Goal: Transaction & Acquisition: Purchase product/service

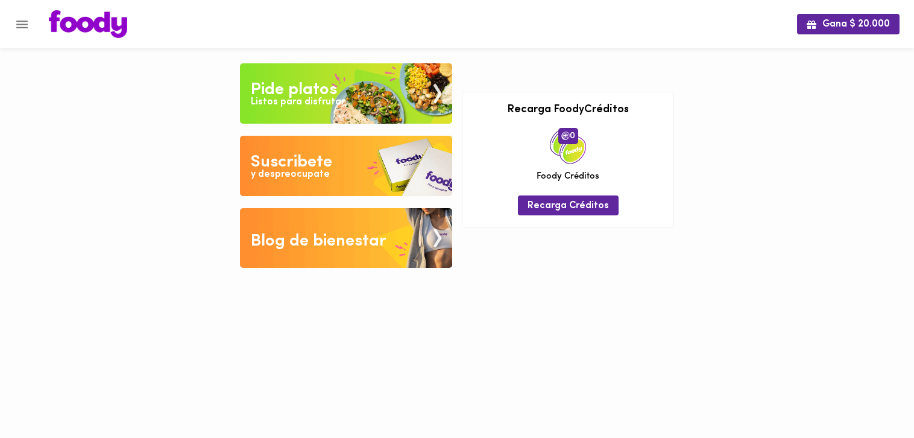
click at [351, 93] on img at bounding box center [346, 93] width 212 height 60
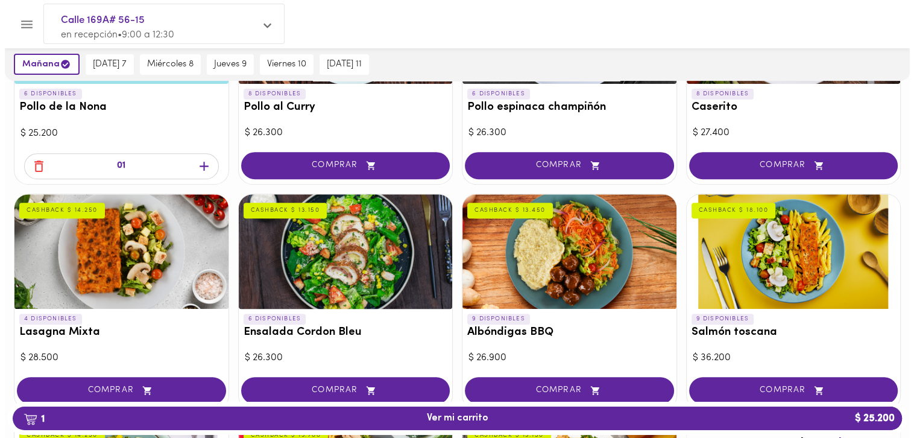
scroll to position [482, 0]
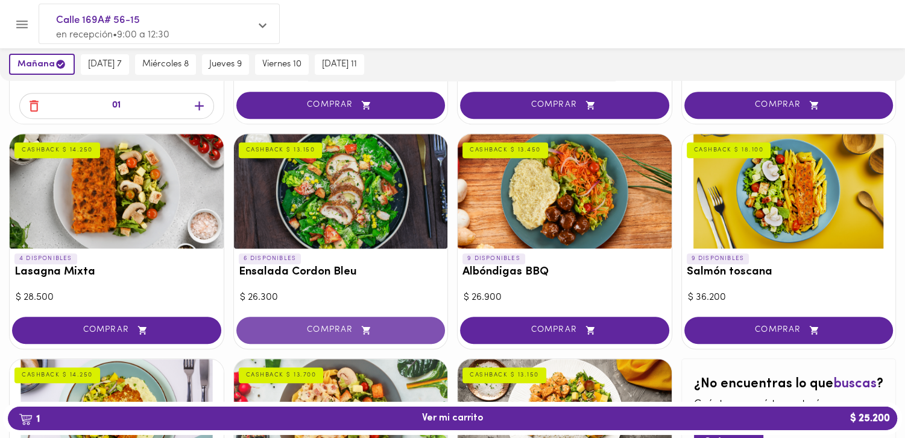
click at [359, 329] on icon "button" at bounding box center [366, 330] width 15 height 10
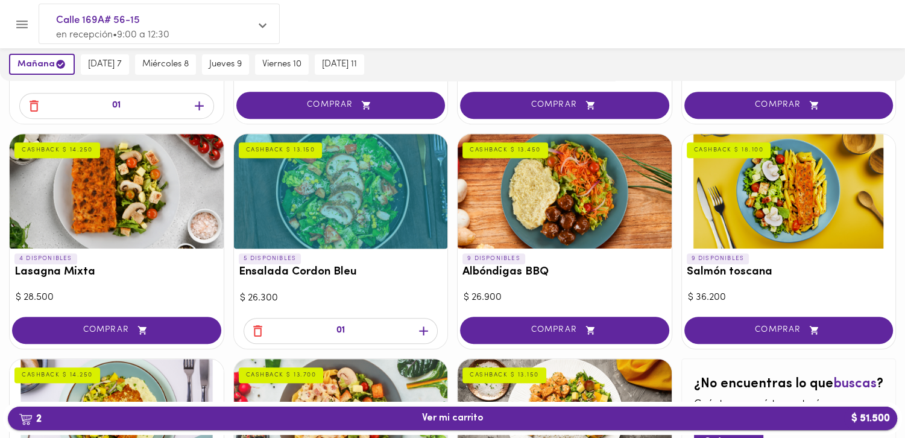
click at [632, 420] on span "2 Ver mi carrito $ 51.500" at bounding box center [452, 417] width 870 height 11
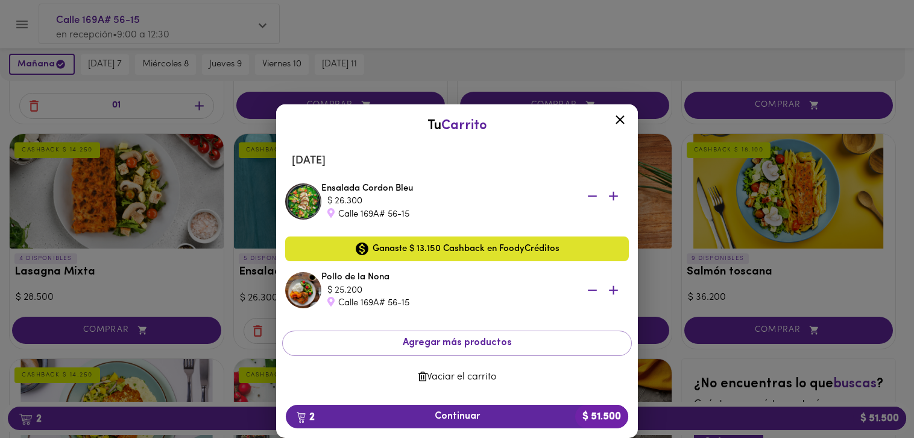
click at [516, 298] on div "Calle 169A# 56-15" at bounding box center [447, 303] width 241 height 13
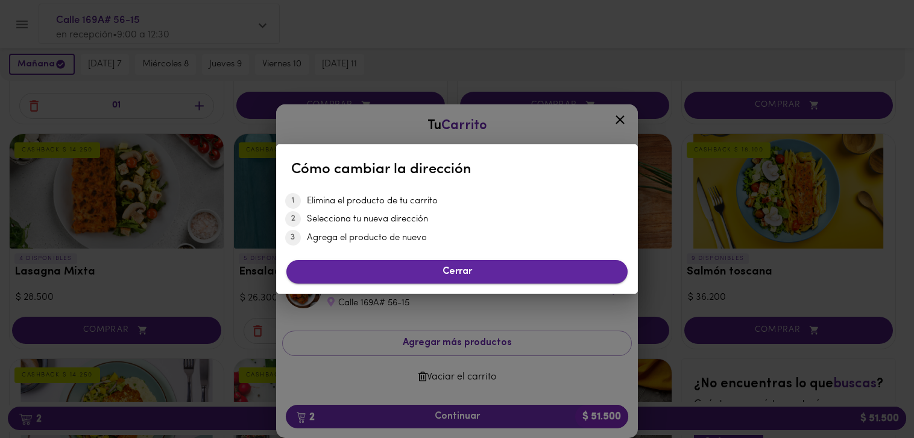
click at [476, 275] on span "Cerrar" at bounding box center [457, 271] width 322 height 11
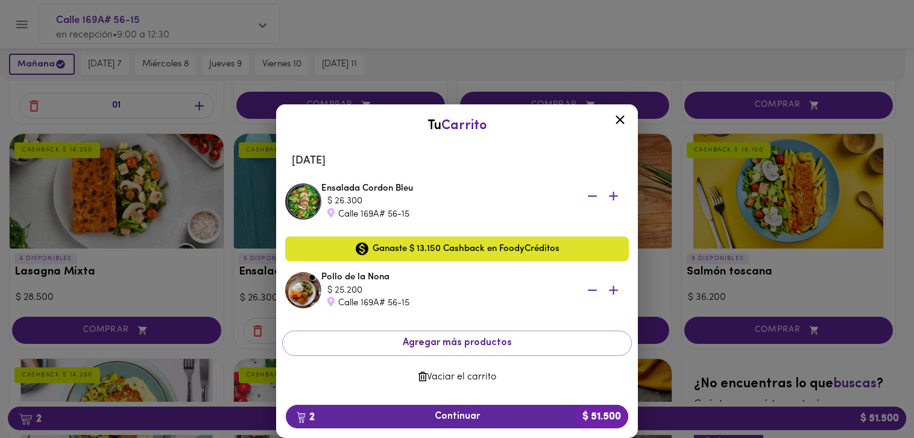
click at [393, 280] on div "Pollo de la Nona $ 25.200 Calle 169A# 56-15" at bounding box center [474, 290] width 307 height 39
click at [461, 377] on span "Vaciar el carrito" at bounding box center [457, 376] width 330 height 11
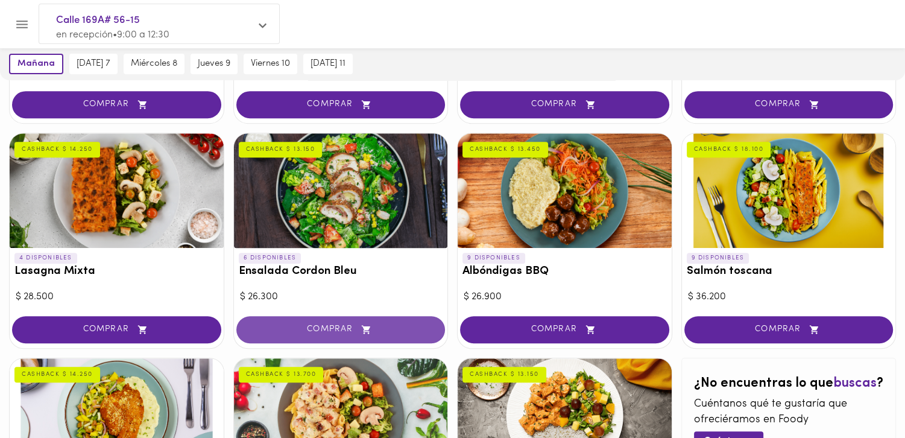
click at [352, 330] on span "COMPRAR" at bounding box center [340, 329] width 179 height 10
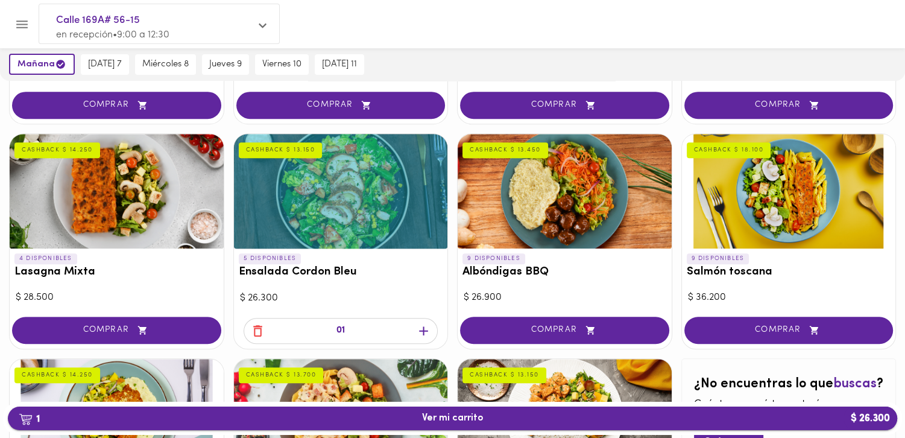
click at [645, 415] on span "1 Ver mi carrito $ 26.300" at bounding box center [452, 417] width 870 height 11
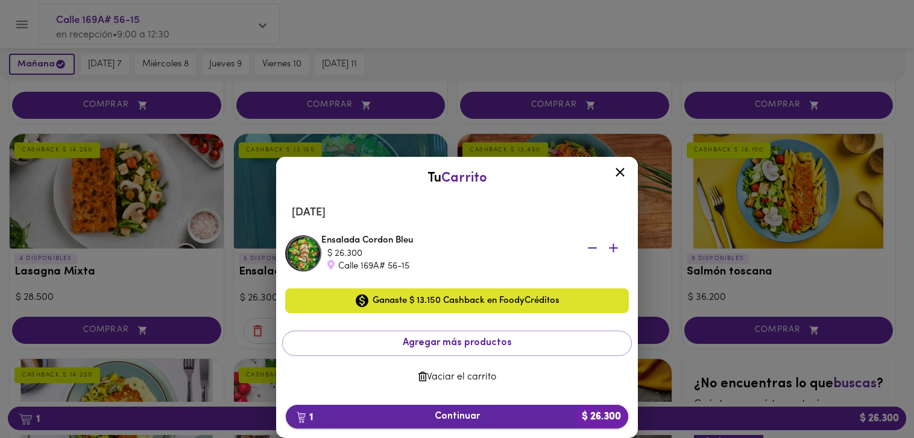
click at [610, 421] on b "$ 26.300" at bounding box center [602, 417] width 54 height 24
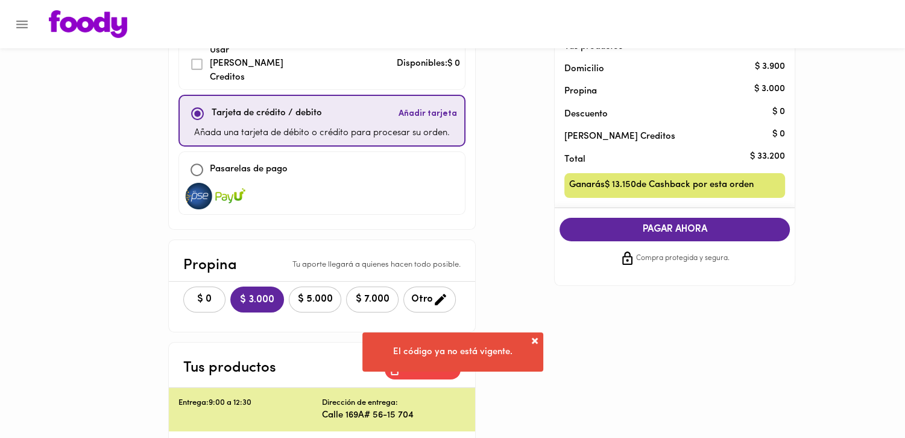
scroll to position [60, 0]
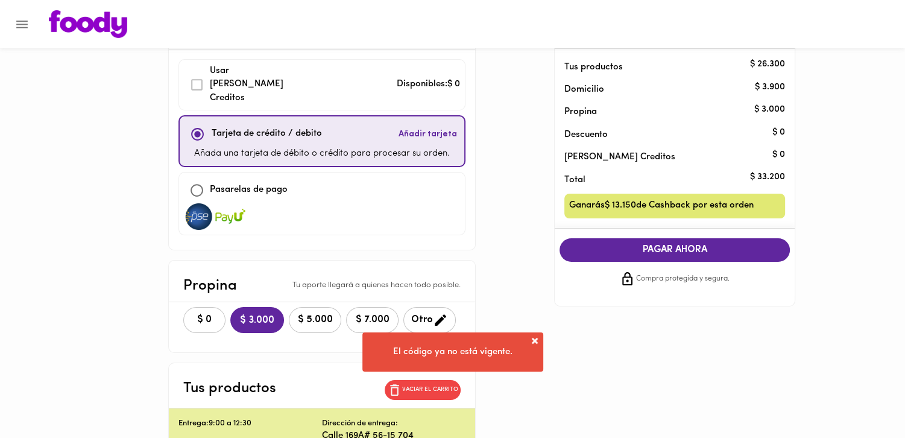
click at [206, 314] on span "$ 0" at bounding box center [204, 319] width 27 height 11
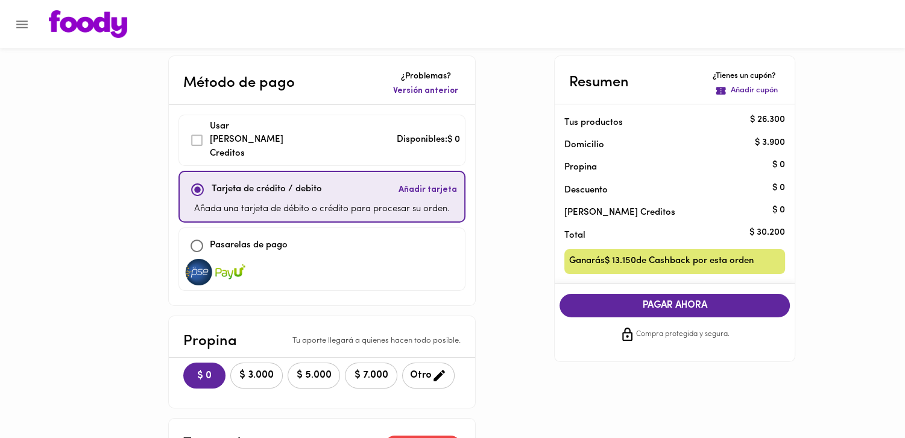
scroll to position [0, 0]
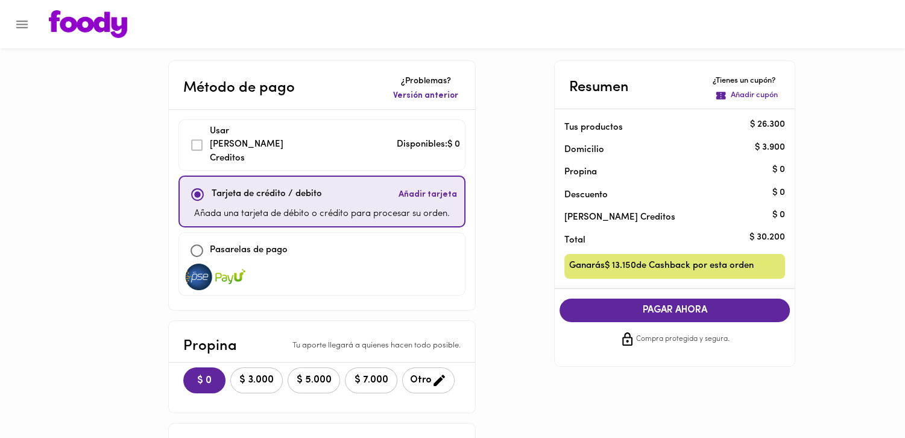
click at [264, 244] on p "Pasarelas de pago" at bounding box center [249, 251] width 78 height 14
checkbox input "false"
checkbox input "true"
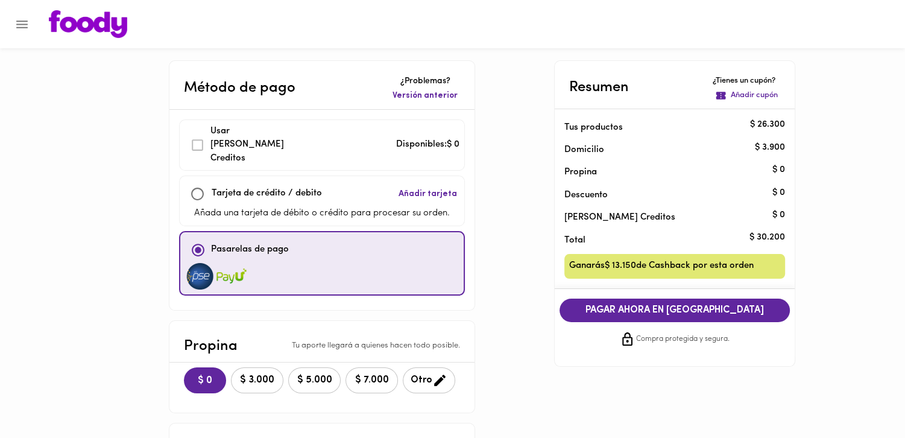
click at [261, 189] on div "Tarjeta de crédito / debito" at bounding box center [252, 194] width 137 height 26
checkbox input "true"
checkbox input "false"
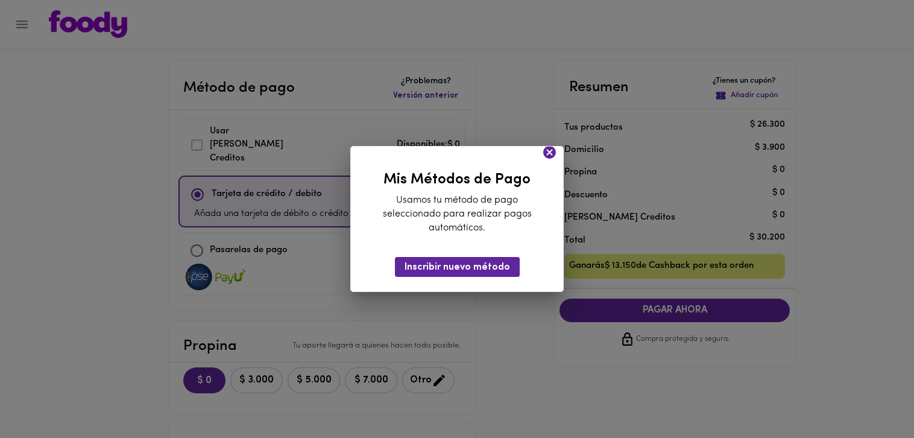
click at [552, 148] on icon at bounding box center [549, 152] width 13 height 13
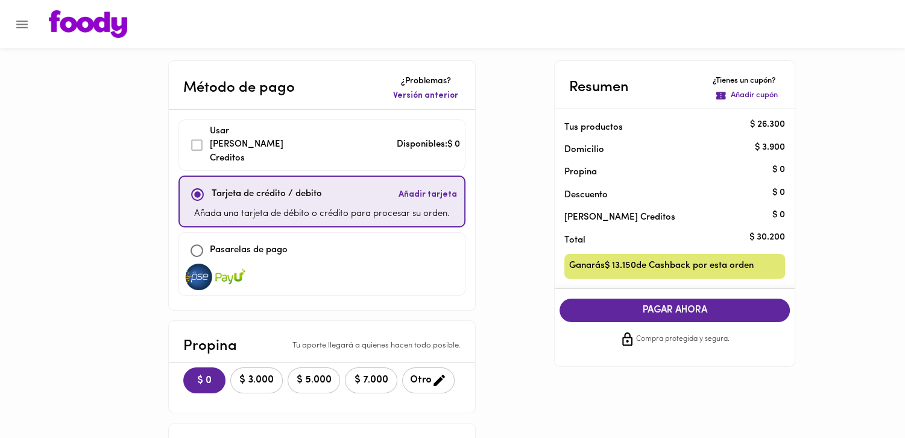
click at [714, 308] on span "PAGAR AHORA" at bounding box center [674, 309] width 206 height 11
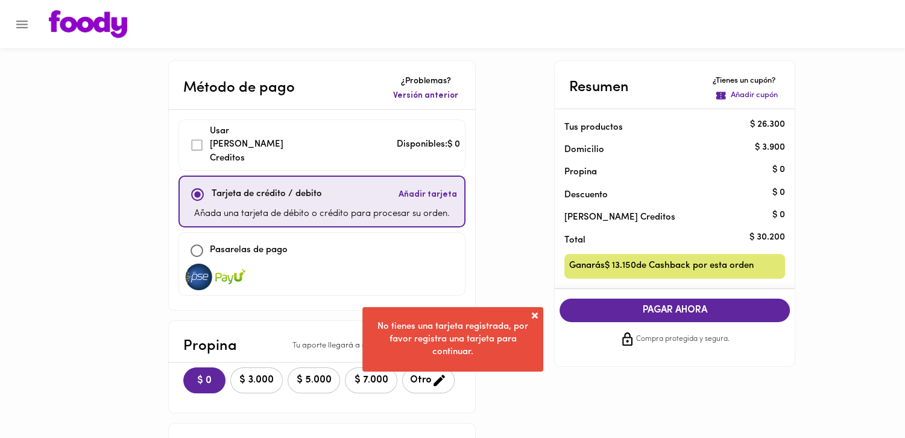
click at [533, 312] on span at bounding box center [535, 315] width 12 height 12
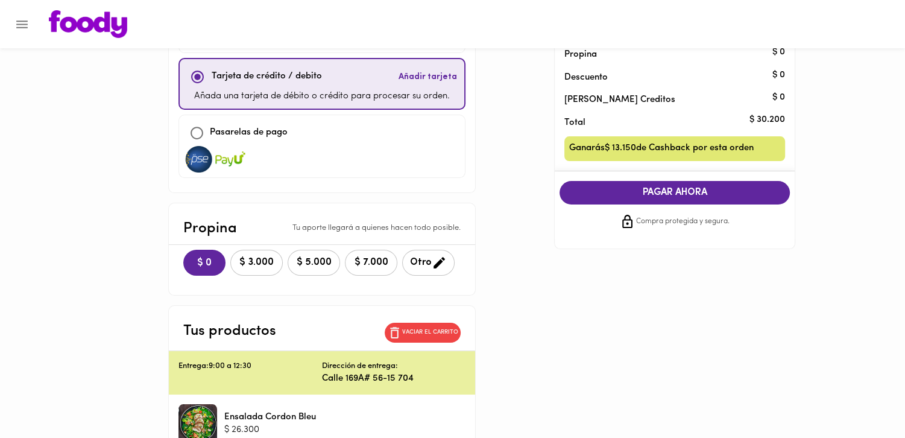
scroll to position [181, 0]
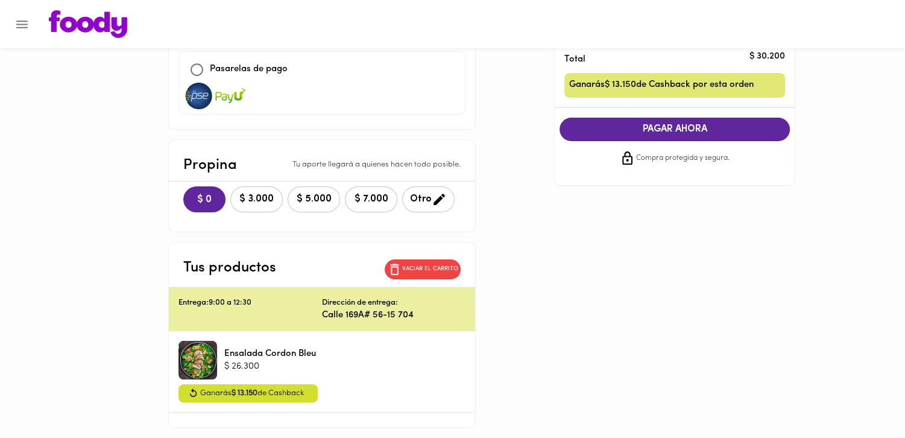
click at [588, 335] on div "Método de pago ¿Problemas? Versión anterior Usar Foody Creditos Disponibles: $ …" at bounding box center [452, 153] width 705 height 548
click at [576, 324] on div "Método de pago ¿Problemas? Versión anterior Usar Foody Creditos Disponibles: $ …" at bounding box center [452, 153] width 705 height 548
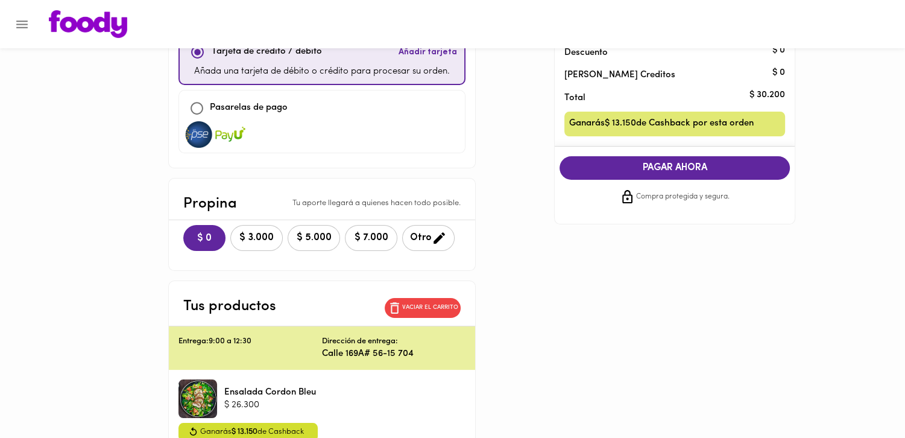
scroll to position [227, 0]
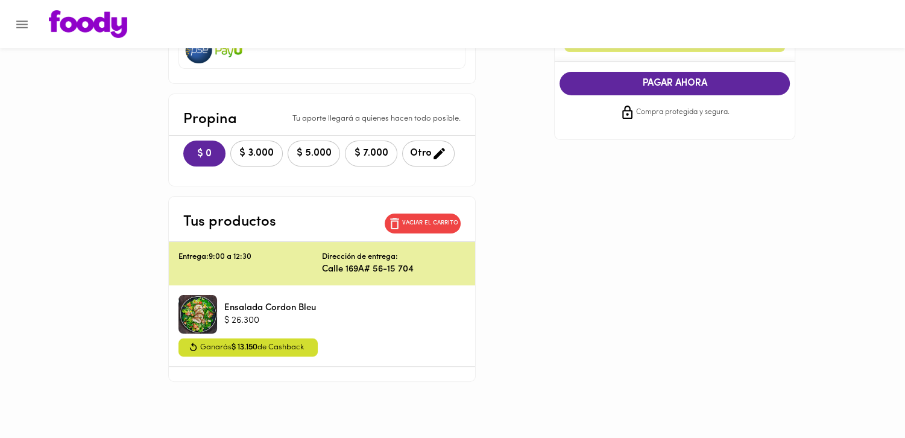
click at [203, 300] on div at bounding box center [197, 314] width 39 height 39
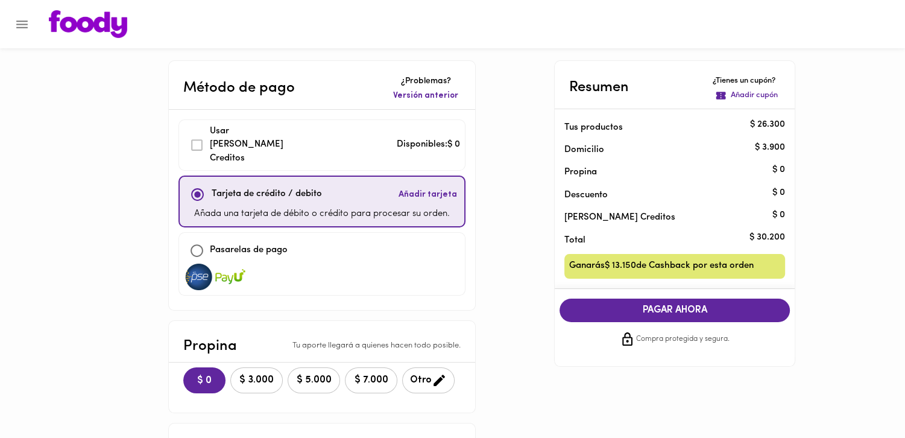
scroll to position [0, 0]
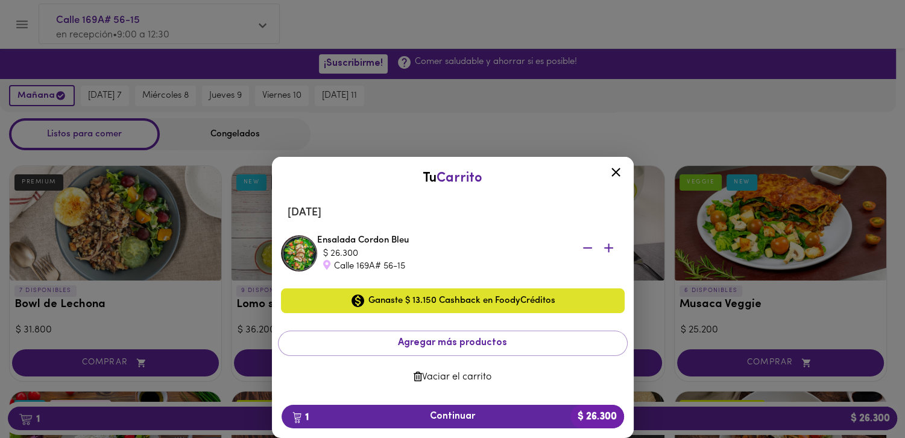
scroll to position [686, 0]
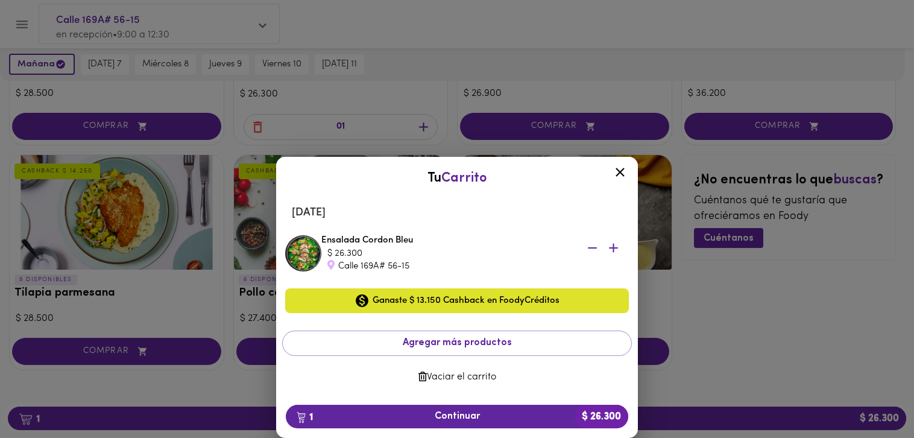
click at [626, 174] on icon at bounding box center [619, 172] width 15 height 15
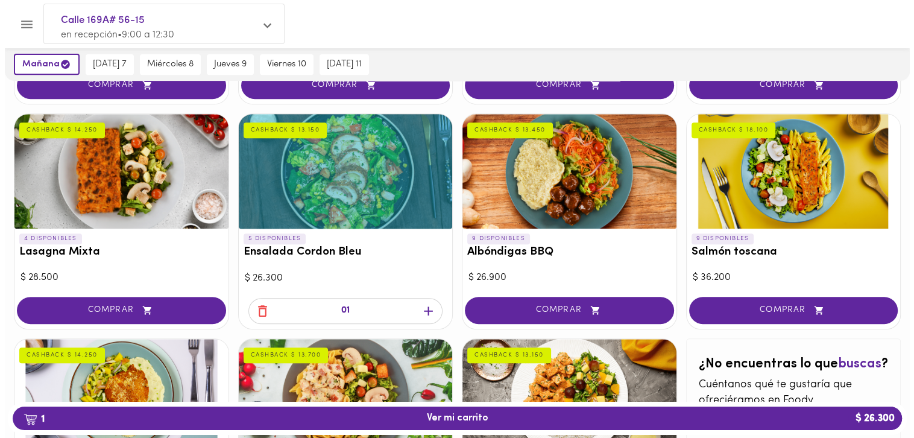
scroll to position [445, 0]
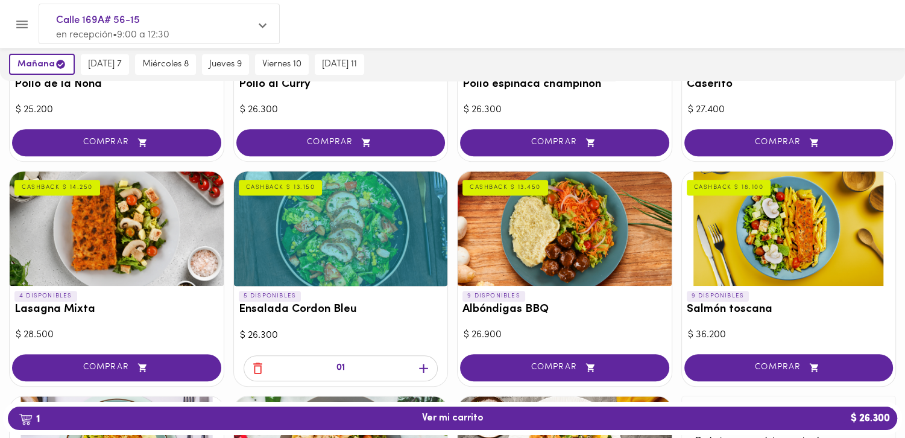
click at [303, 314] on h3 "Ensalada Cordon Bleu" at bounding box center [341, 309] width 204 height 13
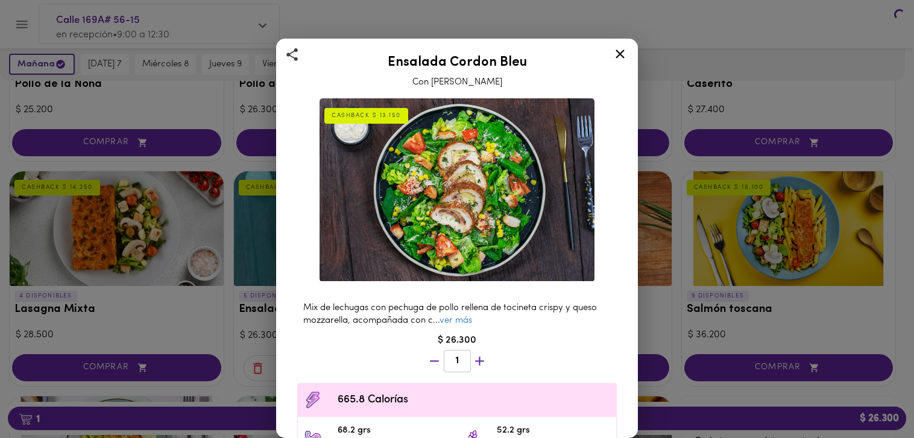
click at [295, 238] on div "CASHBACK $ 13.150 Mix de lechugas con pechuga de pollo rellena de tocineta cris…" at bounding box center [456, 354] width 341 height 523
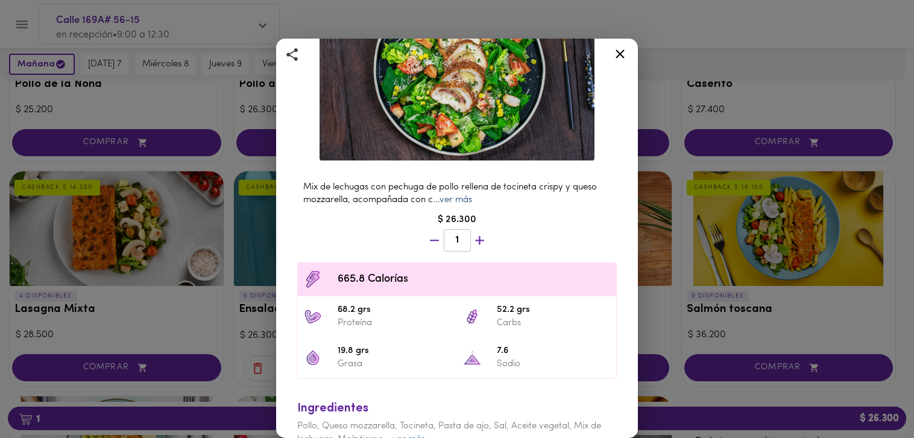
click at [468, 195] on link "ver más" at bounding box center [455, 199] width 33 height 9
click at [673, 316] on div "Ensalada Cordon Bleu Con Aderezo Cesar CASHBACK $ 13.150 Mix de lechugas con pe…" at bounding box center [457, 219] width 914 height 438
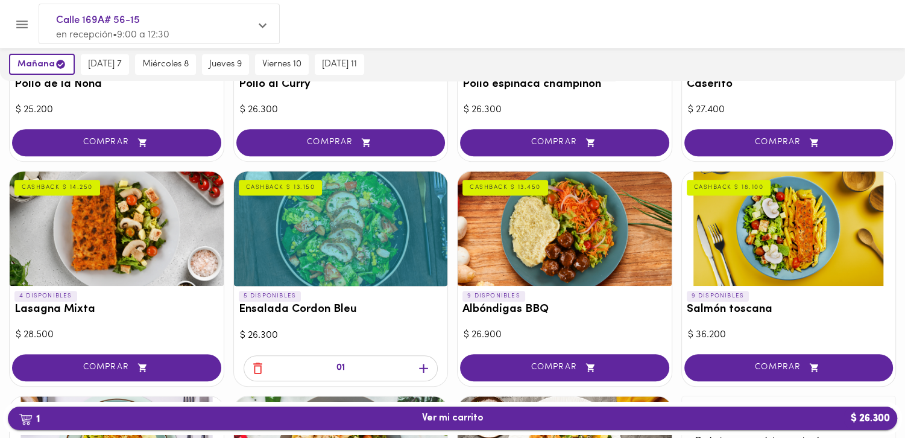
click at [432, 417] on span "1 Ver mi carrito $ 26.300" at bounding box center [452, 417] width 61 height 11
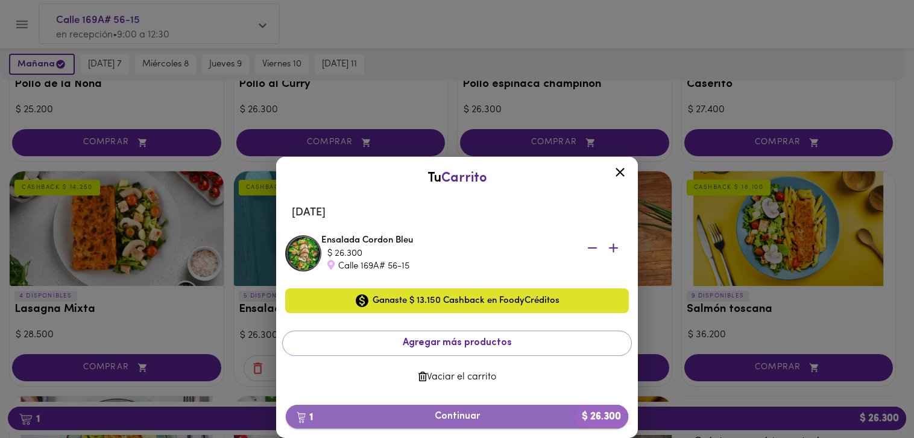
click at [473, 413] on span "1 Continuar $ 26.300" at bounding box center [456, 416] width 323 height 11
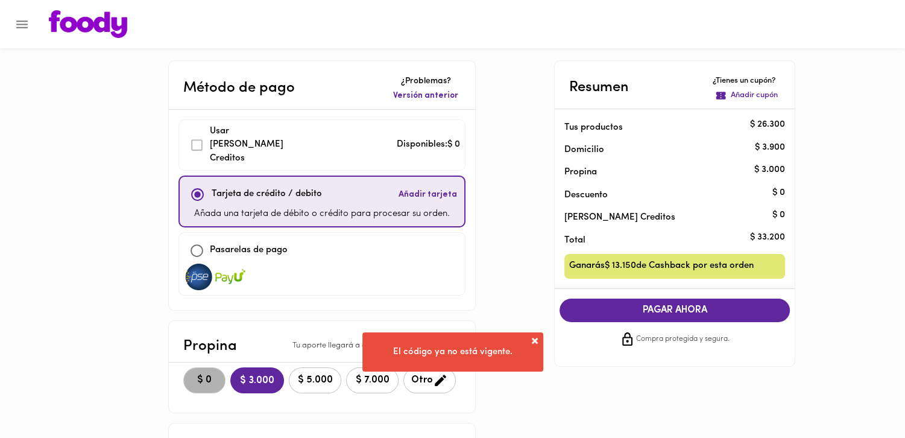
click at [213, 374] on span "$ 0" at bounding box center [204, 379] width 27 height 11
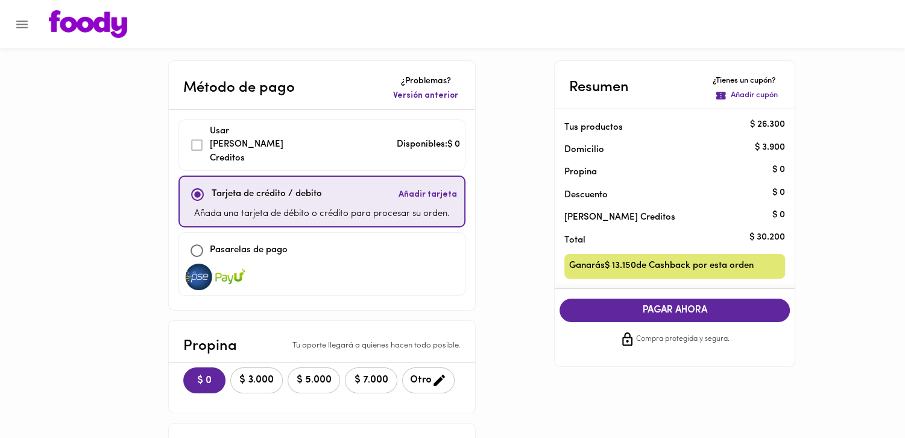
scroll to position [121, 0]
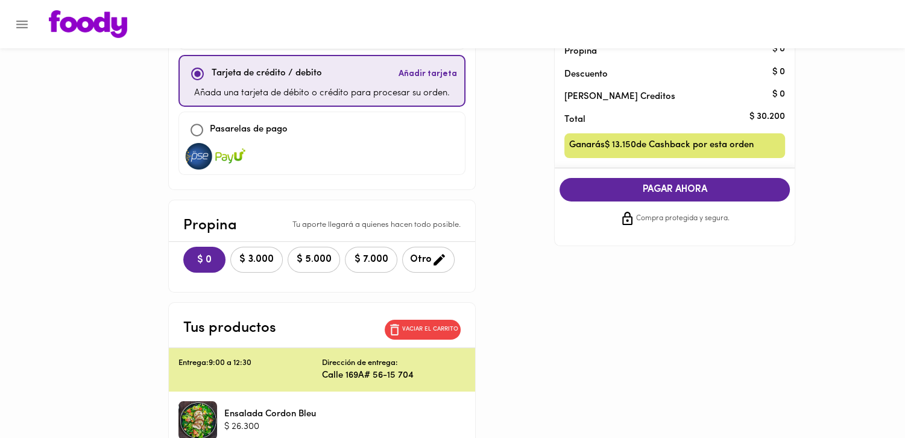
click at [667, 220] on span "Compra protegida y segura." at bounding box center [682, 219] width 93 height 12
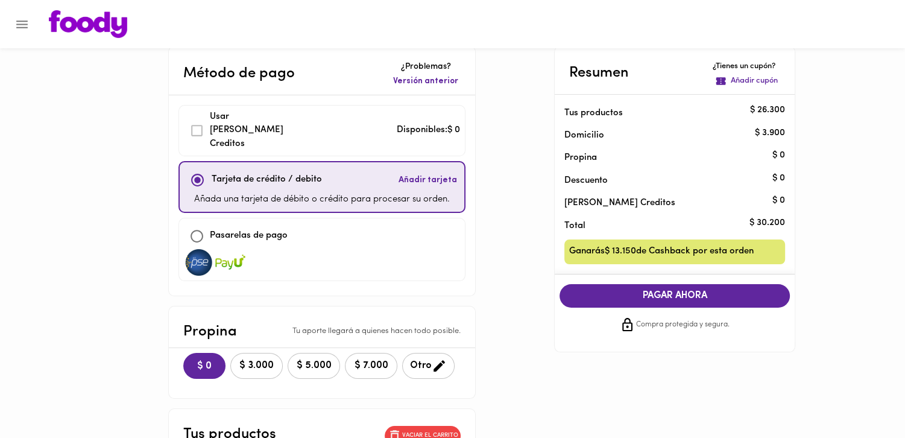
scroll to position [0, 0]
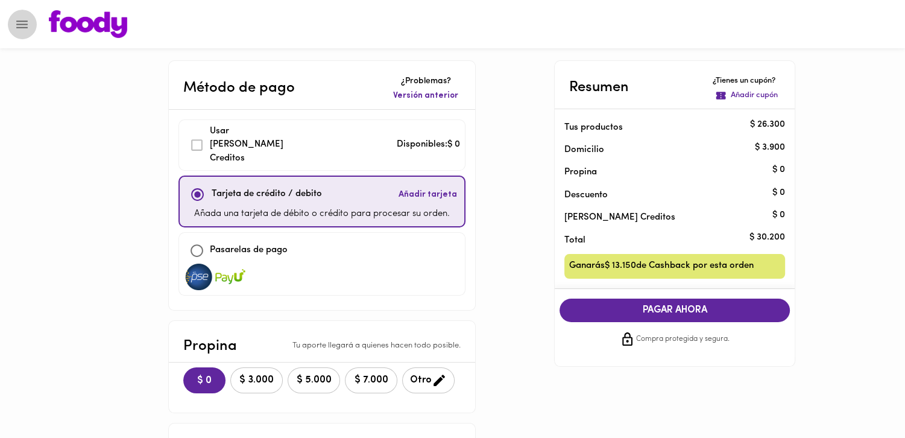
click at [25, 24] on icon "Menu" at bounding box center [21, 24] width 11 height 8
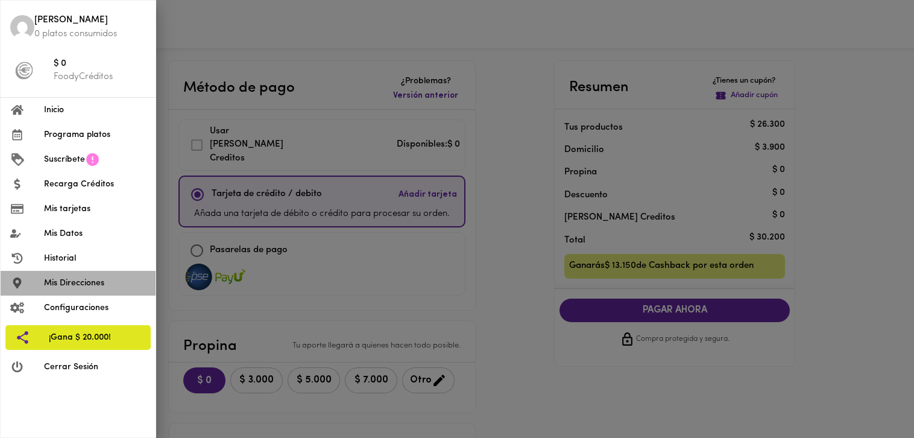
click at [106, 286] on span "Mis Direcciones" at bounding box center [95, 283] width 102 height 13
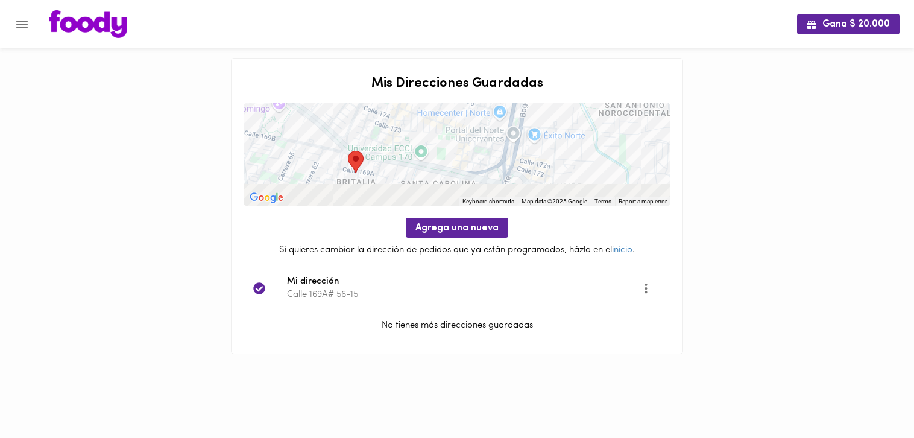
drag, startPoint x: 370, startPoint y: 169, endPoint x: 393, endPoint y: 105, distance: 67.5
click at [393, 105] on div at bounding box center [457, 154] width 427 height 102
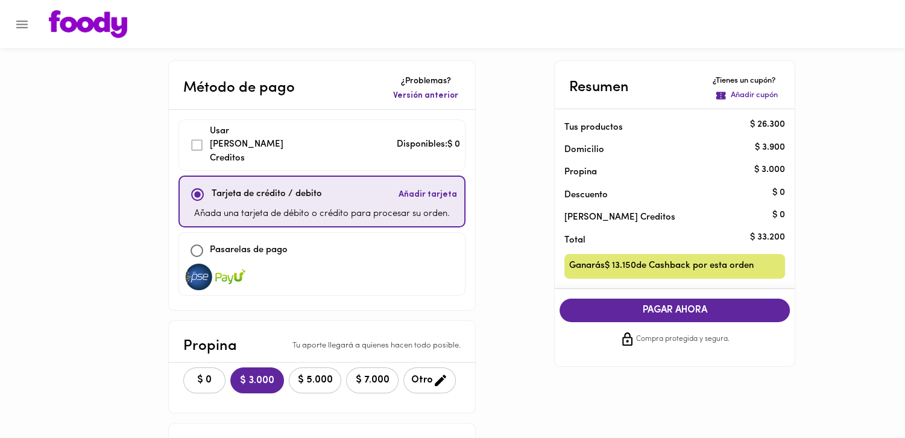
click at [289, 207] on p "Añada una tarjeta de débito o crédito para procesar su orden." at bounding box center [322, 214] width 256 height 14
click at [427, 189] on span "Añadir tarjeta" at bounding box center [427, 195] width 58 height 12
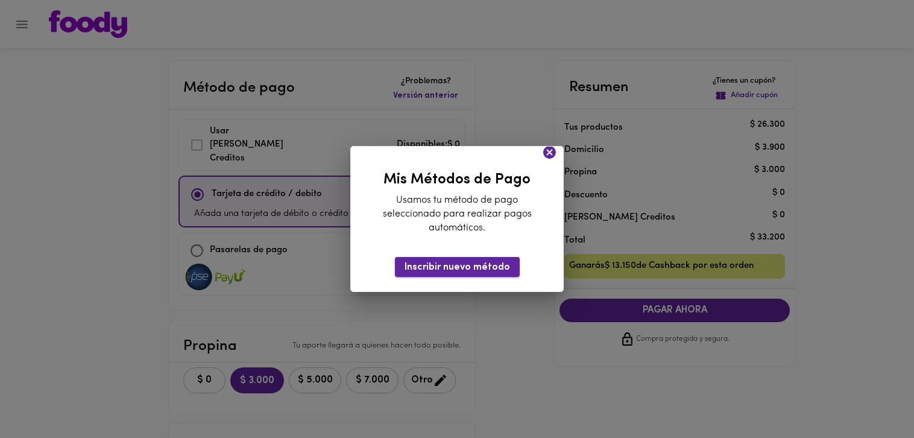
click at [461, 271] on span "Inscribir nuevo método" at bounding box center [457, 267] width 105 height 11
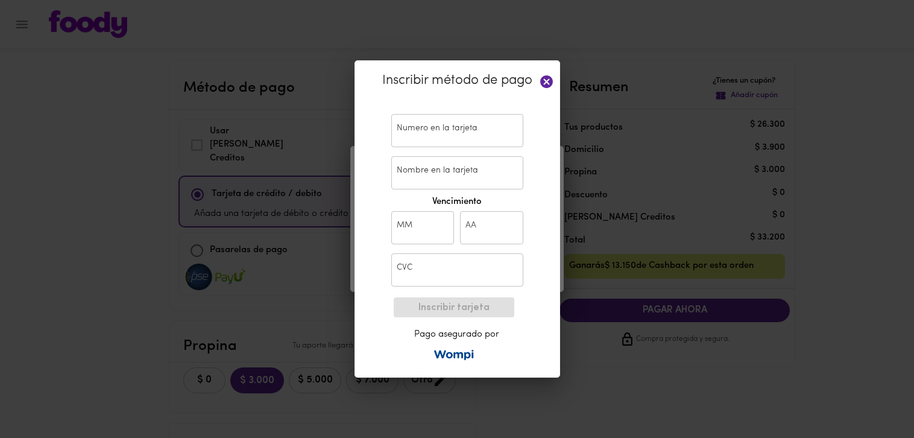
click at [454, 123] on input "text" at bounding box center [457, 130] width 132 height 33
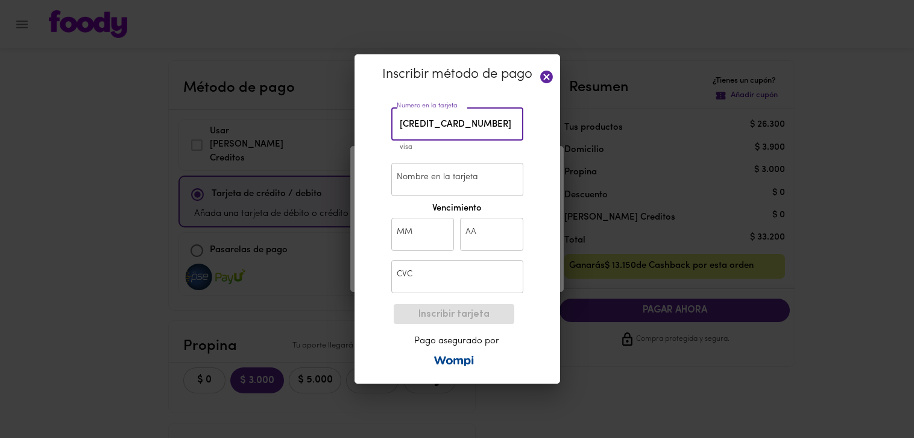
type input "4599 1800 5066 1940"
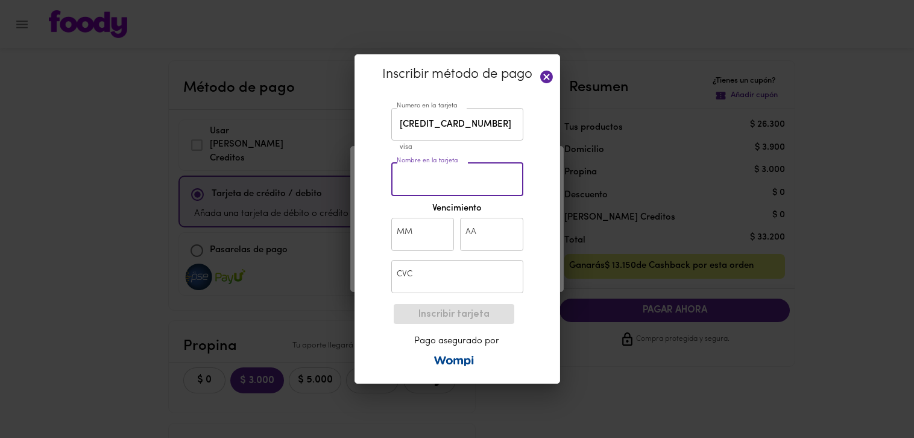
click at [459, 183] on input "Nombre en la tarjeta" at bounding box center [457, 179] width 132 height 33
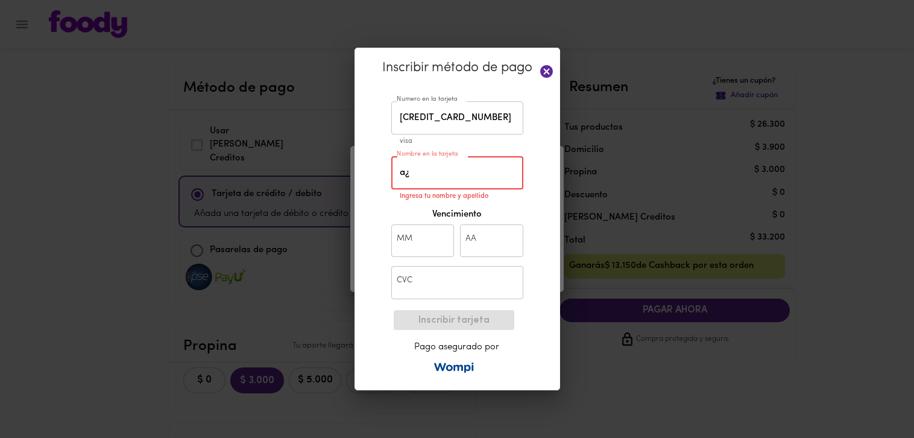
type input "a"
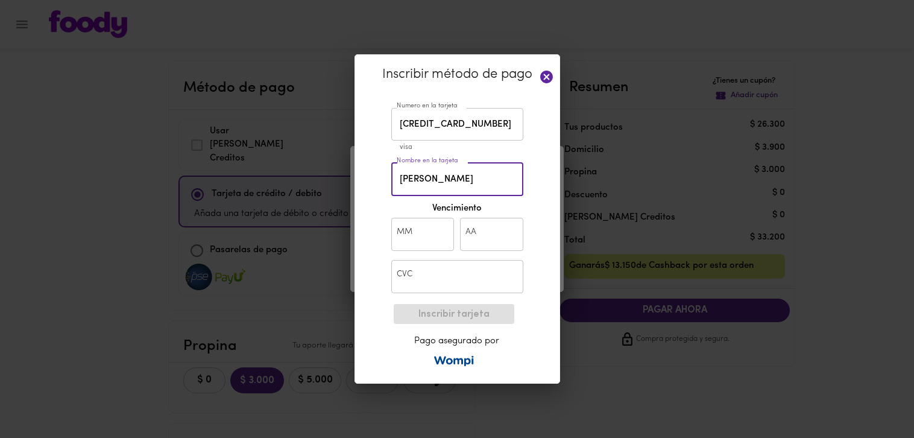
type input "ANGIE J LAYTON"
click at [426, 233] on input "text" at bounding box center [422, 234] width 63 height 33
type input "03"
click at [466, 235] on input "text" at bounding box center [491, 234] width 63 height 33
type input "29"
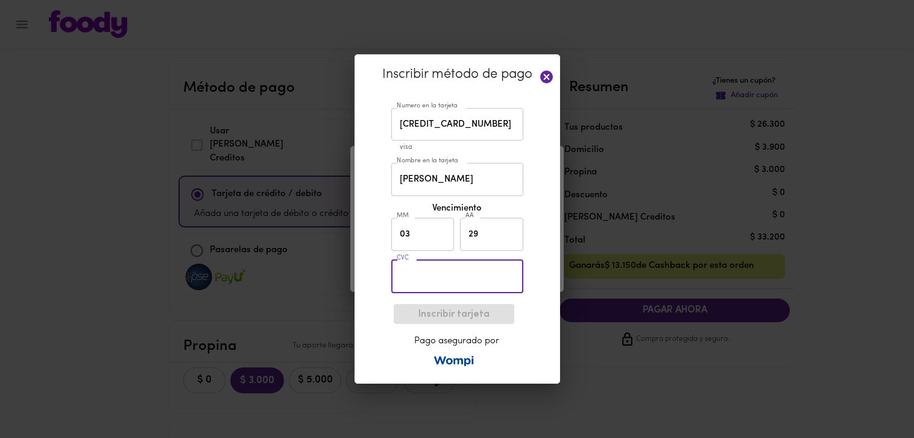
click at [408, 270] on input "text" at bounding box center [457, 276] width 132 height 33
type input "076"
click at [465, 315] on span "Inscribir tarjeta" at bounding box center [453, 314] width 101 height 11
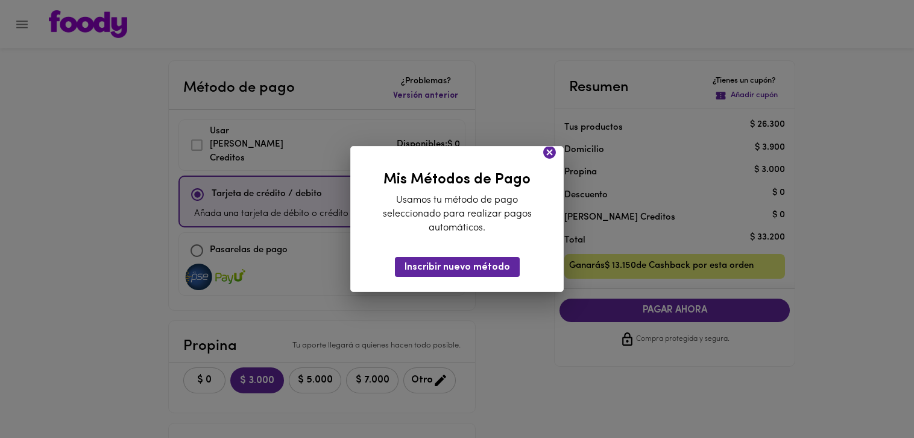
click at [550, 160] on div at bounding box center [457, 155] width 212 height 19
click at [554, 151] on icon at bounding box center [549, 152] width 13 height 13
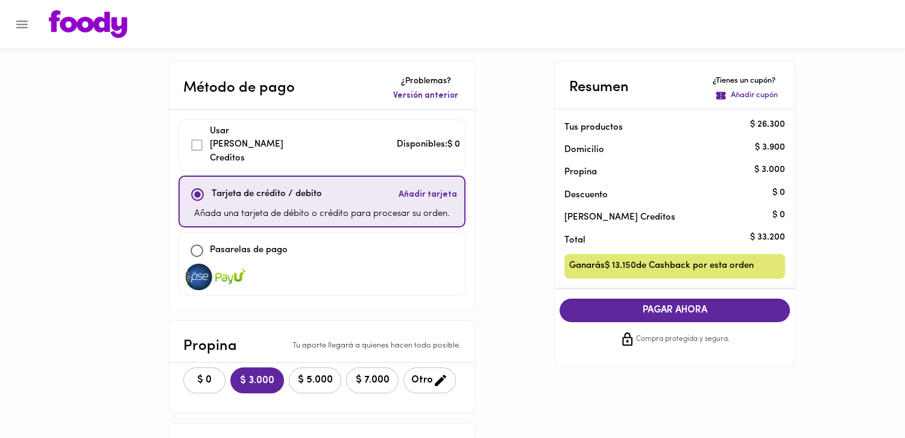
click at [443, 189] on span "Añadir tarjeta" at bounding box center [427, 195] width 58 height 12
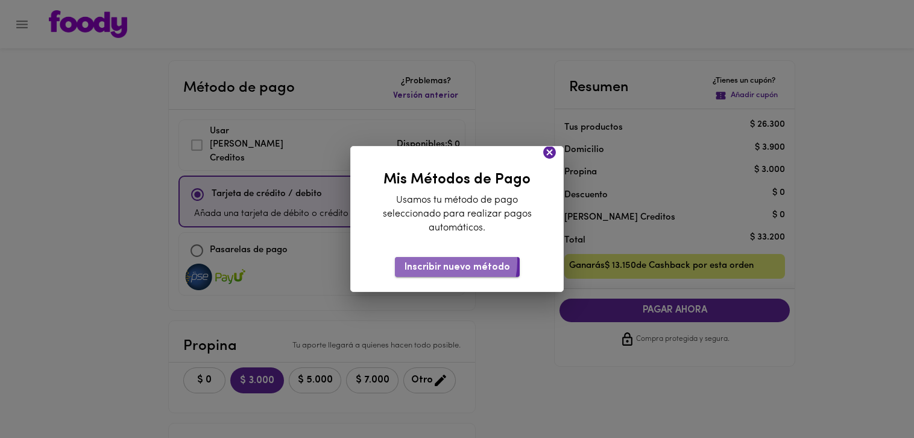
click at [436, 262] on span "Inscribir nuevo método" at bounding box center [457, 267] width 105 height 11
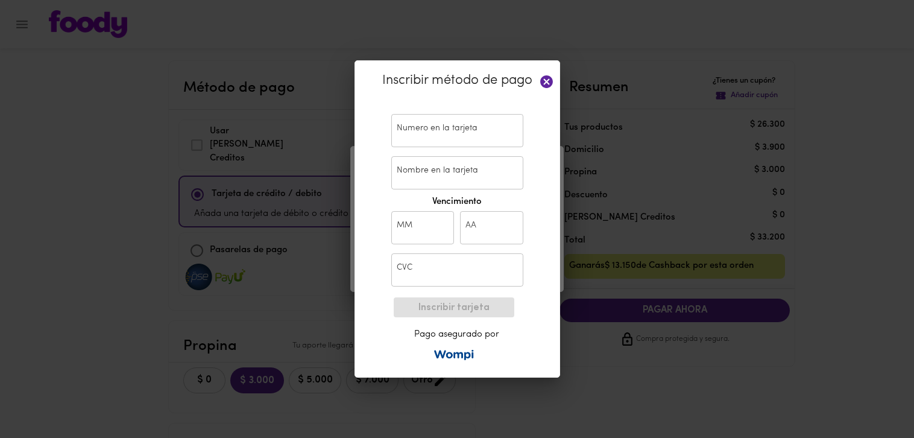
click at [430, 139] on input "text" at bounding box center [457, 130] width 132 height 33
click at [549, 84] on icon at bounding box center [546, 81] width 15 height 15
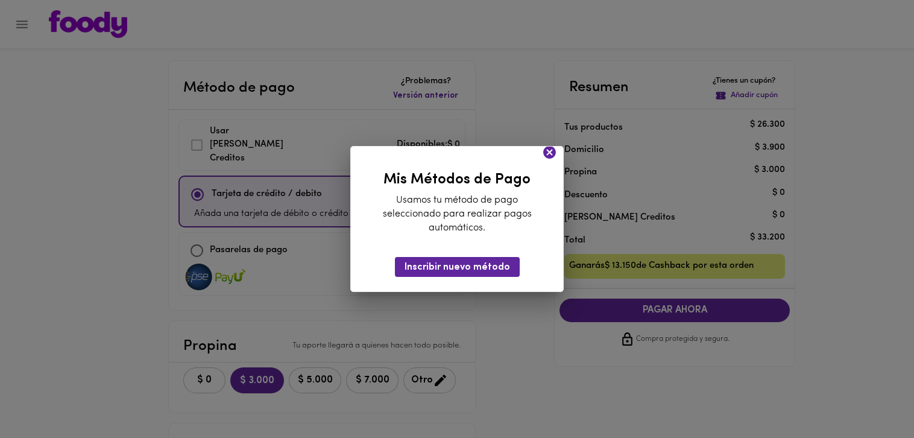
click at [549, 154] on icon at bounding box center [549, 152] width 13 height 13
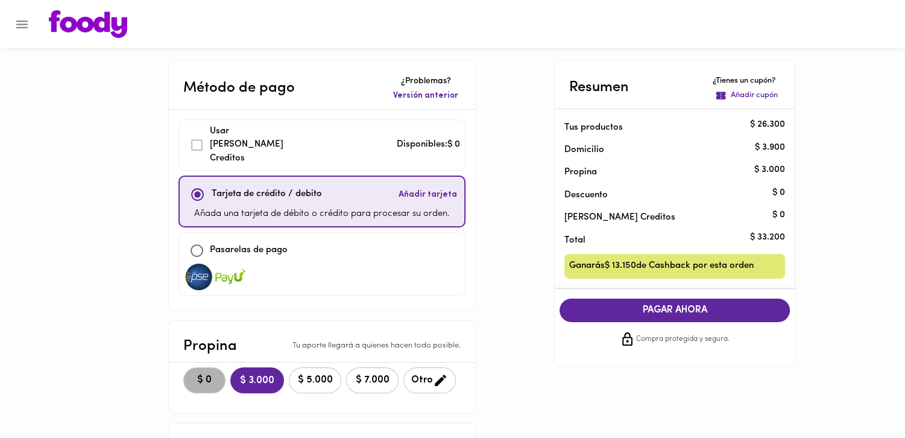
click at [213, 374] on span "$ 0" at bounding box center [204, 379] width 27 height 11
click at [22, 27] on icon "Menu" at bounding box center [21, 24] width 11 height 8
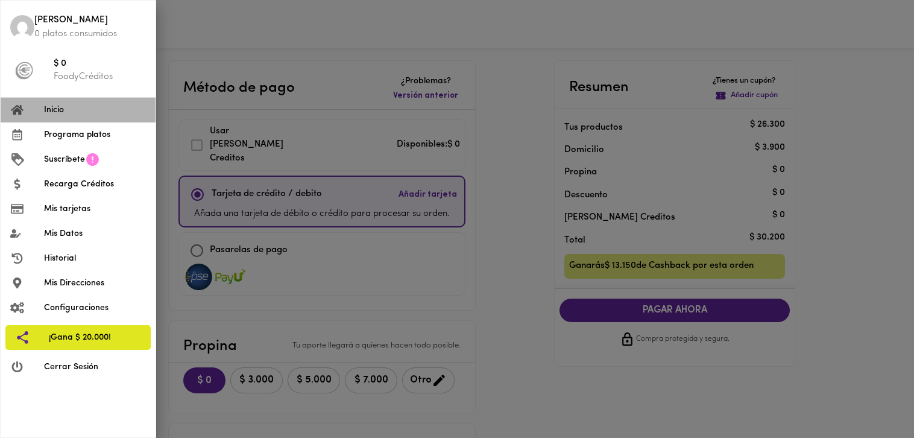
click at [99, 107] on span "Inicio" at bounding box center [95, 110] width 102 height 13
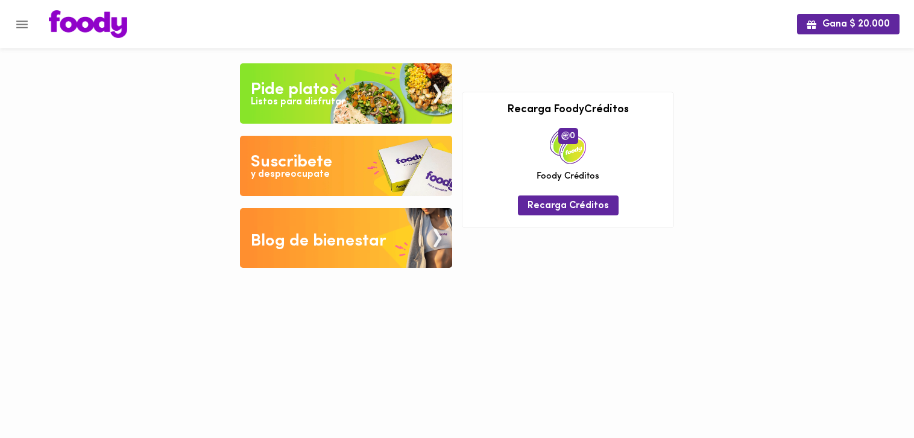
click at [34, 24] on button "Menu" at bounding box center [22, 25] width 30 height 30
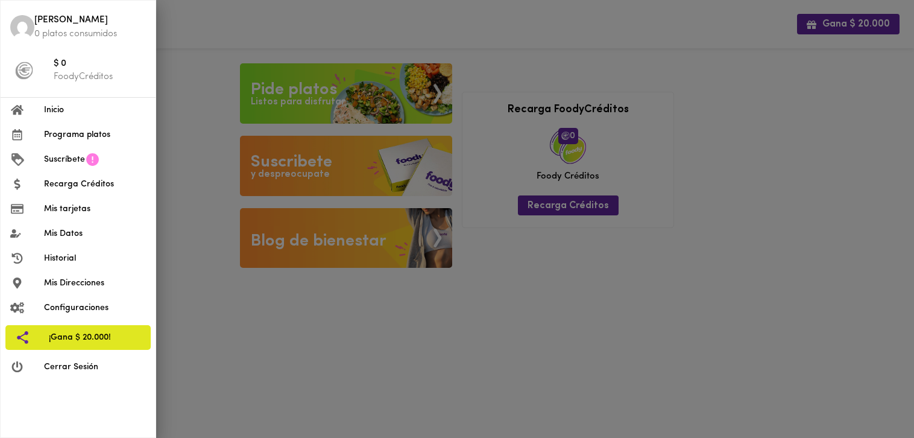
click at [68, 114] on span "Inicio" at bounding box center [95, 110] width 102 height 13
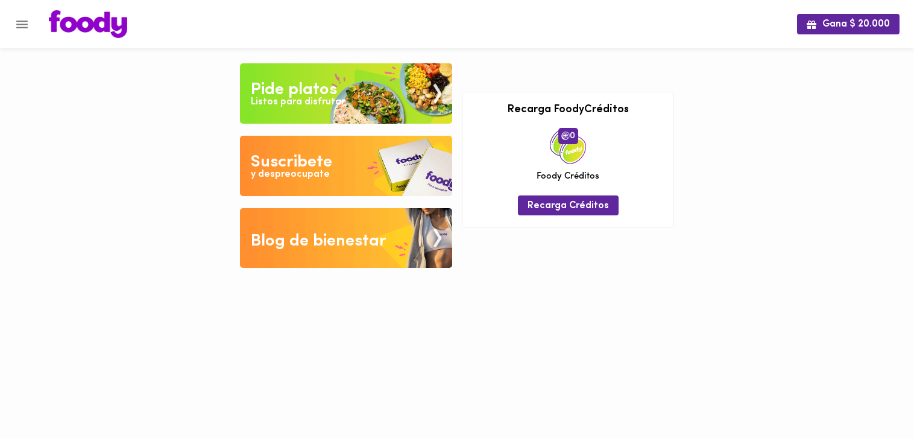
click at [2, 25] on div at bounding box center [6, 219] width 12 height 438
click at [14, 34] on button "Menu" at bounding box center [22, 25] width 30 height 30
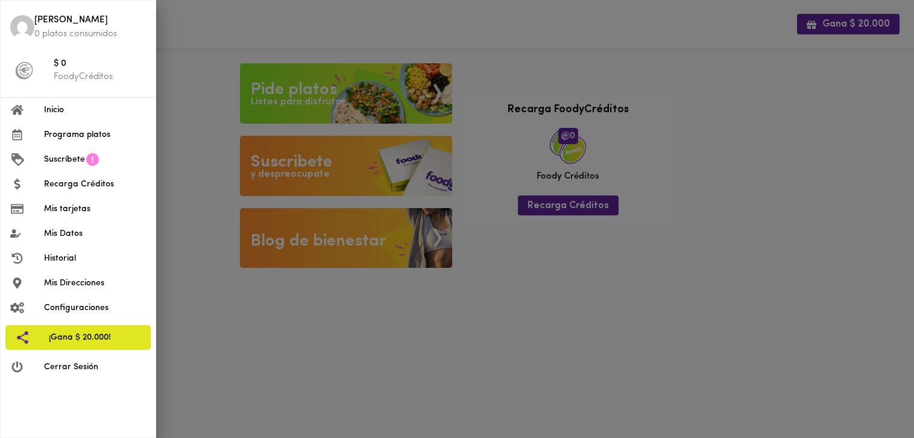
click at [99, 132] on span "Programa platos" at bounding box center [95, 134] width 102 height 13
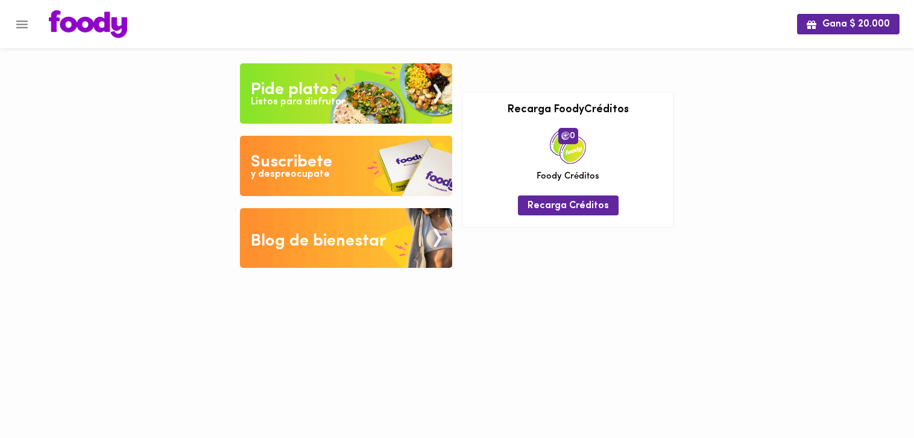
click at [19, 30] on icon "Menu" at bounding box center [21, 24] width 15 height 15
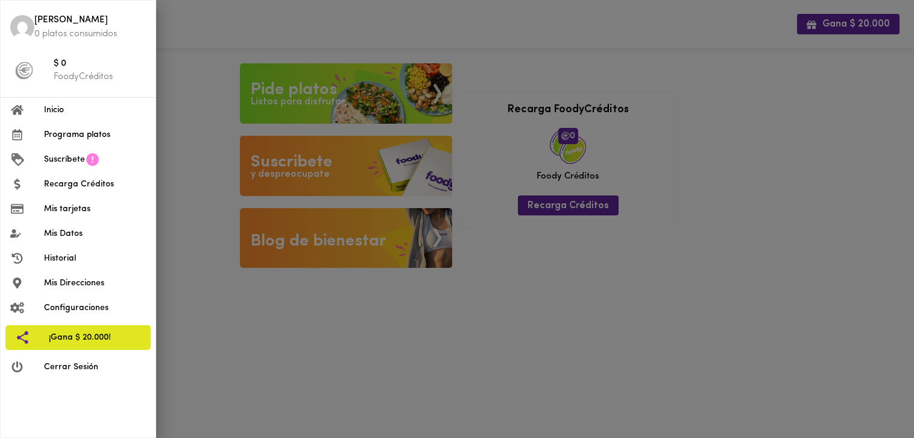
click at [88, 231] on span "Mis Datos" at bounding box center [95, 233] width 102 height 13
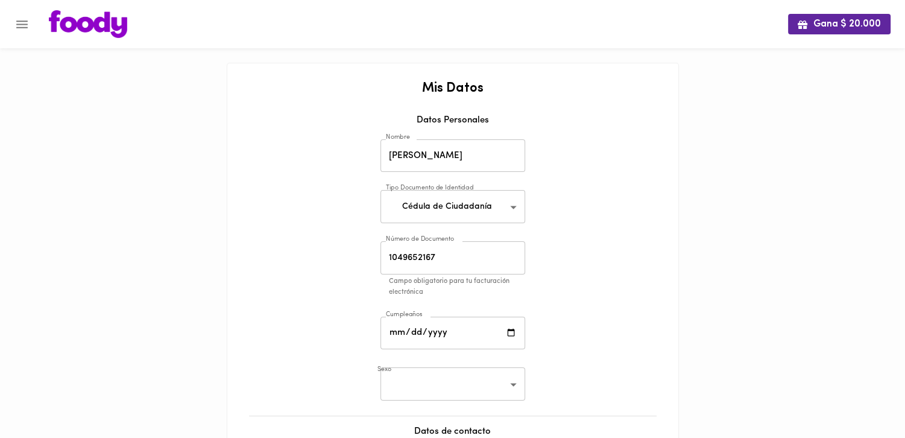
click at [10, 27] on div at bounding box center [6, 219] width 12 height 438
click at [18, 27] on icon "Menu" at bounding box center [21, 24] width 11 height 8
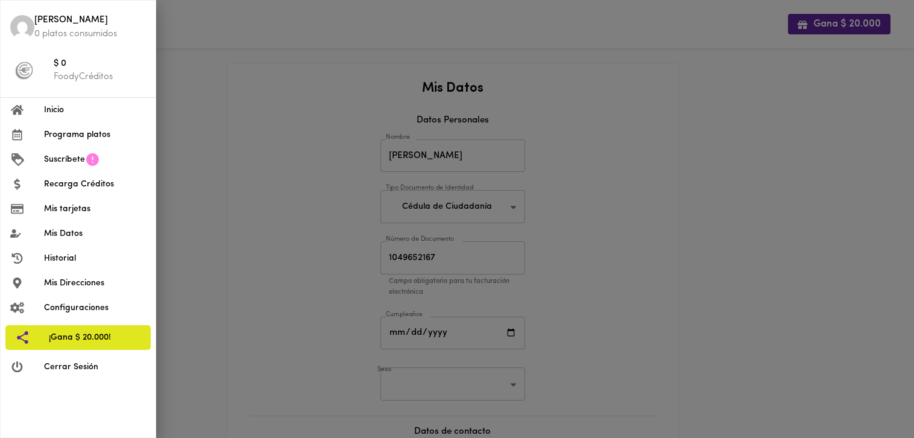
click at [83, 128] on span "Programa platos" at bounding box center [95, 134] width 102 height 13
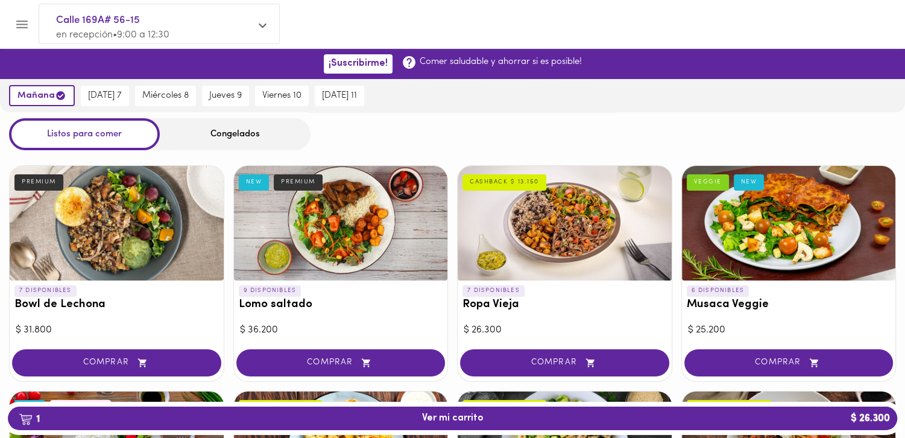
click at [19, 26] on icon "Menu" at bounding box center [21, 24] width 15 height 15
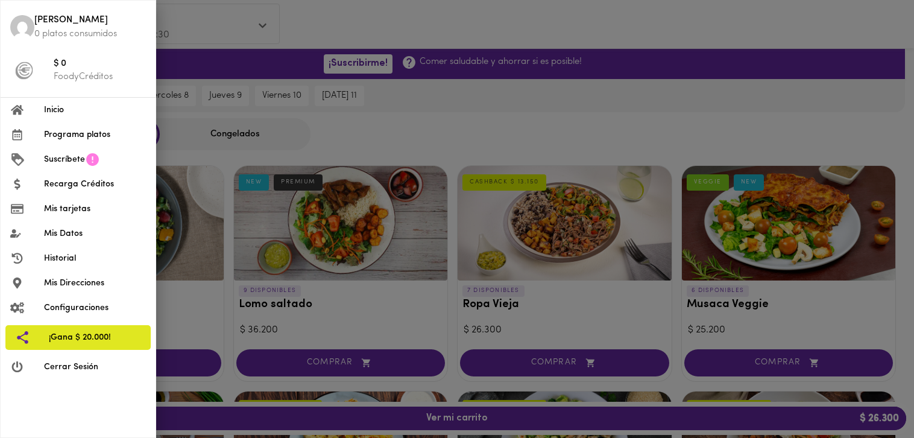
click at [709, 54] on div at bounding box center [457, 219] width 914 height 438
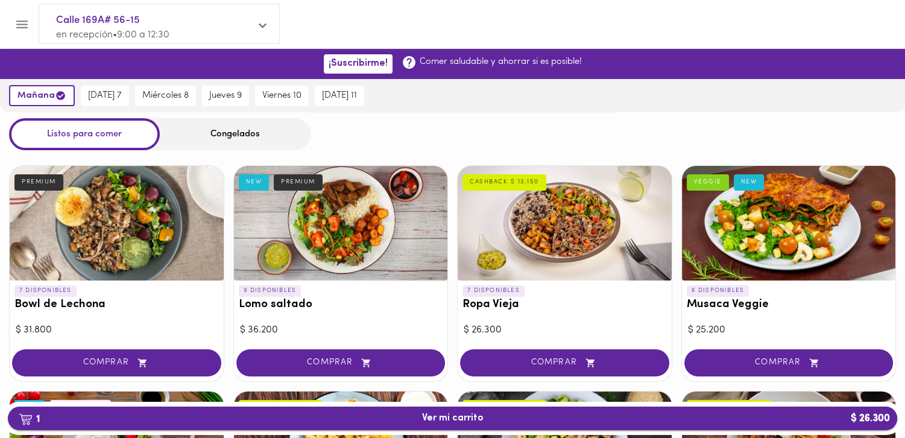
click at [27, 418] on img "button" at bounding box center [26, 419] width 14 height 12
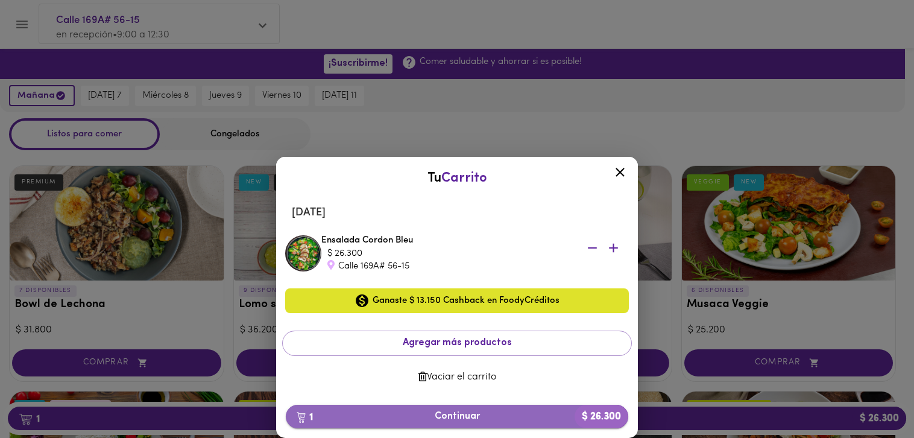
click at [487, 414] on span "1 Continuar $ 26.300" at bounding box center [456, 416] width 323 height 11
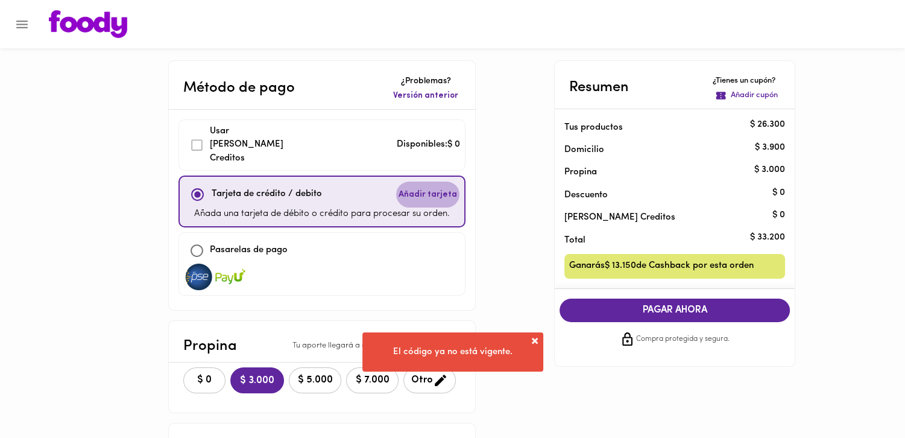
click at [434, 187] on button "Añadir tarjeta" at bounding box center [427, 194] width 63 height 26
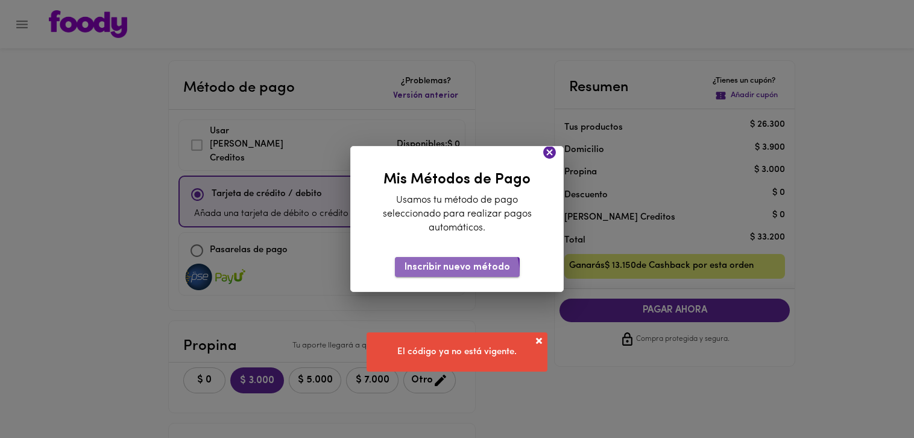
click at [458, 274] on button "Inscribir nuevo método" at bounding box center [457, 267] width 125 height 20
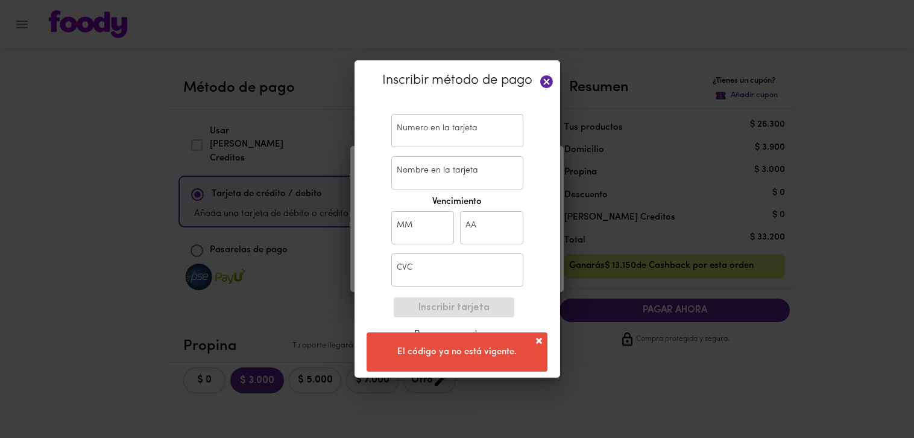
click at [436, 362] on div "Inscribir tarjeta Pago asegurado por" at bounding box center [457, 328] width 125 height 72
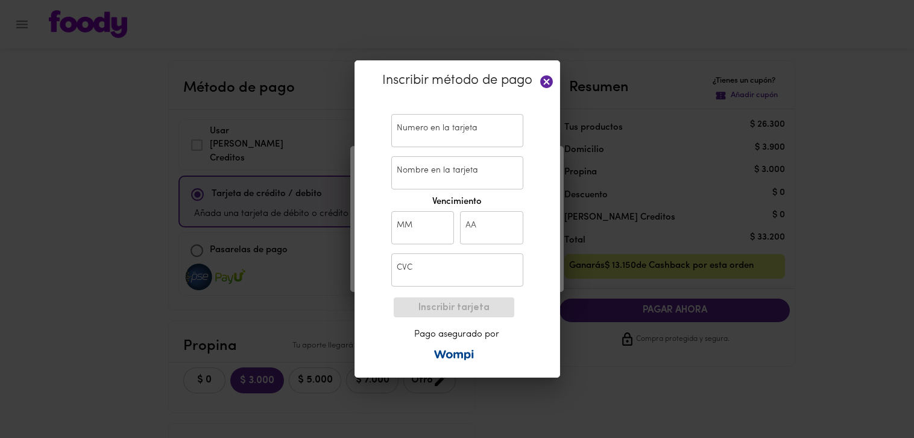
click at [458, 148] on div "Numero en la tarjeta Numero en la tarjeta" at bounding box center [457, 130] width 138 height 39
click at [463, 129] on input "text" at bounding box center [457, 130] width 132 height 33
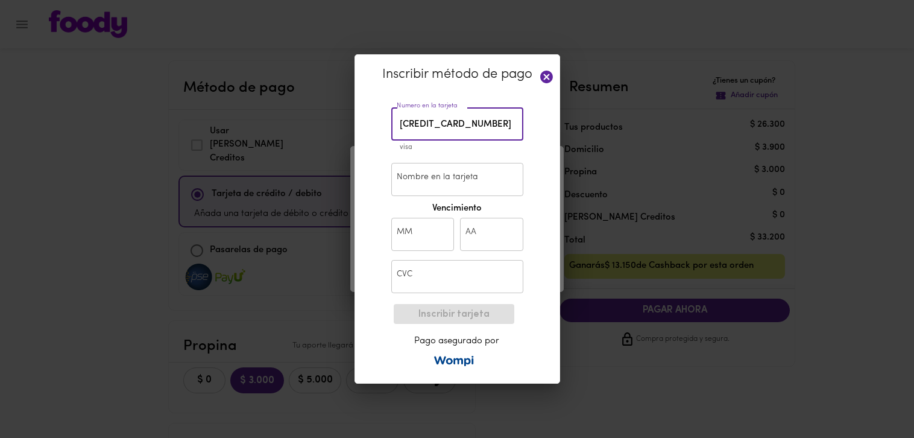
type input "4599 1800 5066 1940"
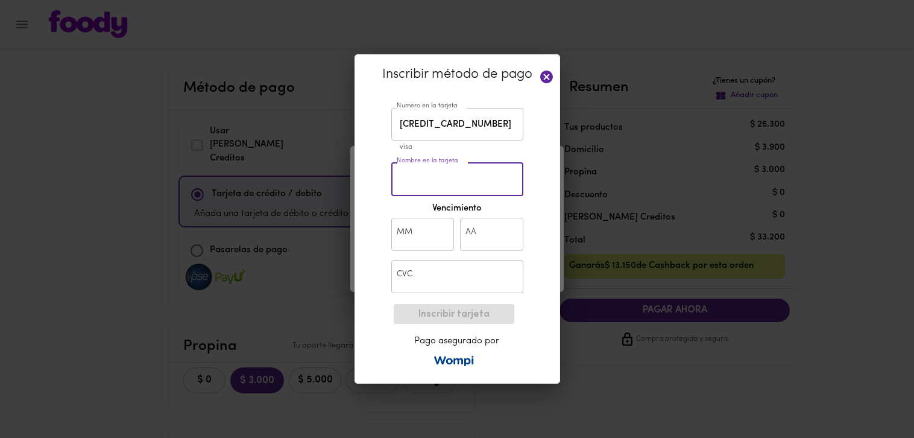
click at [430, 170] on input "Nombre en la tarjeta" at bounding box center [457, 179] width 132 height 33
click at [490, 177] on input "Nombre en la tarjeta" at bounding box center [457, 179] width 132 height 33
click at [487, 181] on input "Nombre en la tarjeta" at bounding box center [457, 179] width 132 height 33
type input "ANGIE JIMENA LAYTON RODRIGUEZ"
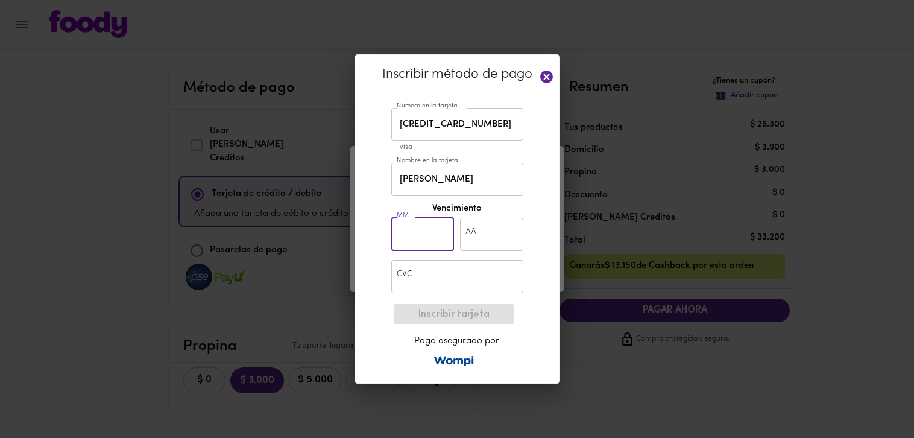
click at [423, 225] on input "text" at bounding box center [422, 234] width 63 height 33
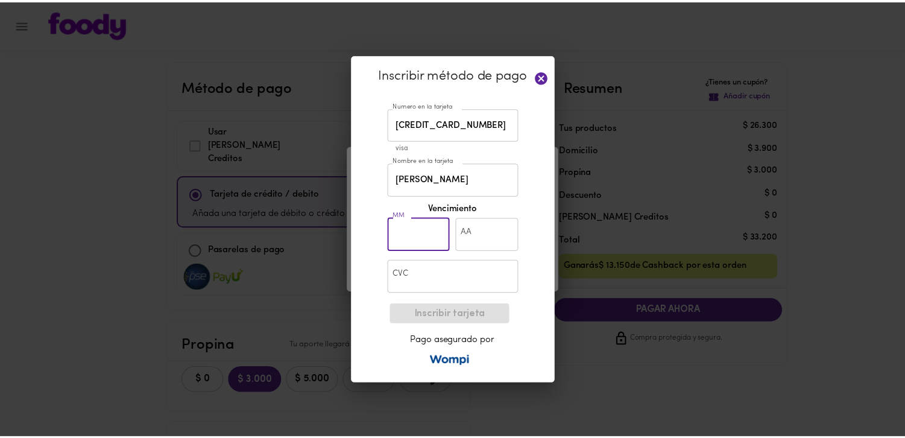
scroll to position [0, 0]
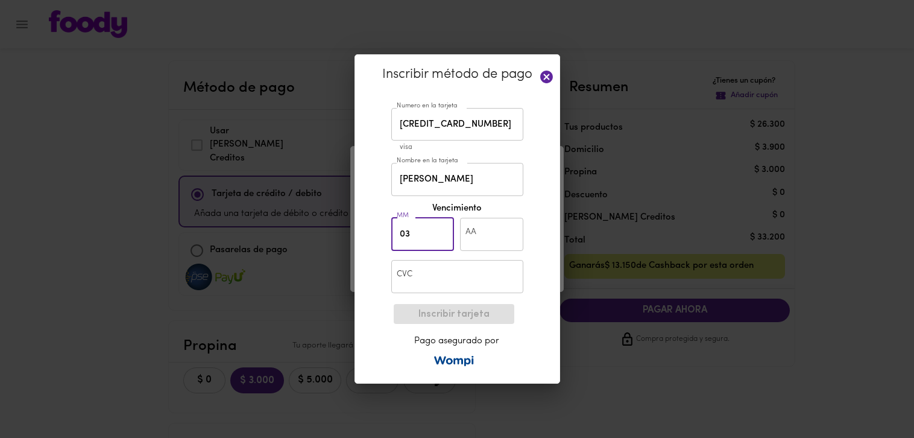
type input "03"
click at [487, 238] on input "text" at bounding box center [491, 234] width 63 height 33
type input "29"
click at [466, 270] on input "text" at bounding box center [457, 276] width 132 height 33
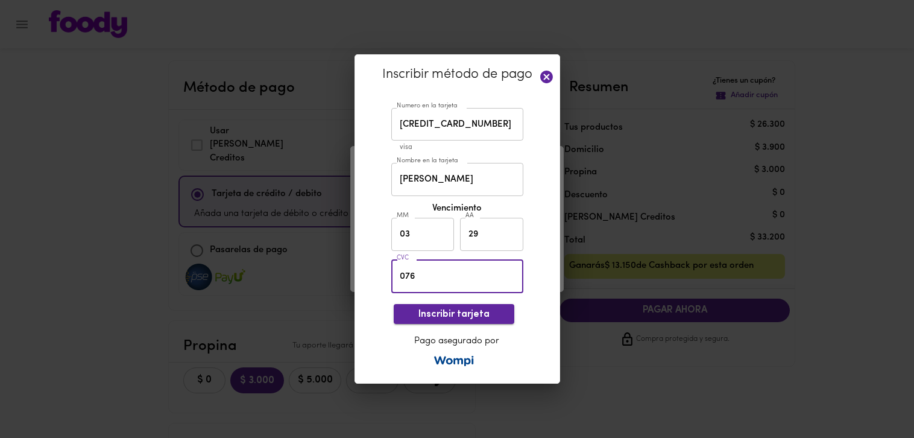
type input "076"
click at [494, 312] on span "Inscribir tarjeta" at bounding box center [453, 314] width 101 height 11
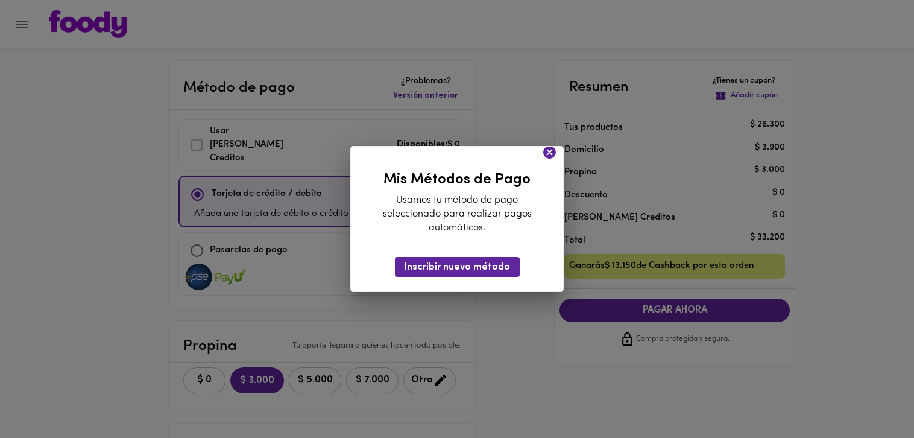
click at [547, 152] on icon at bounding box center [549, 152] width 13 height 13
